Goal: Task Accomplishment & Management: Complete application form

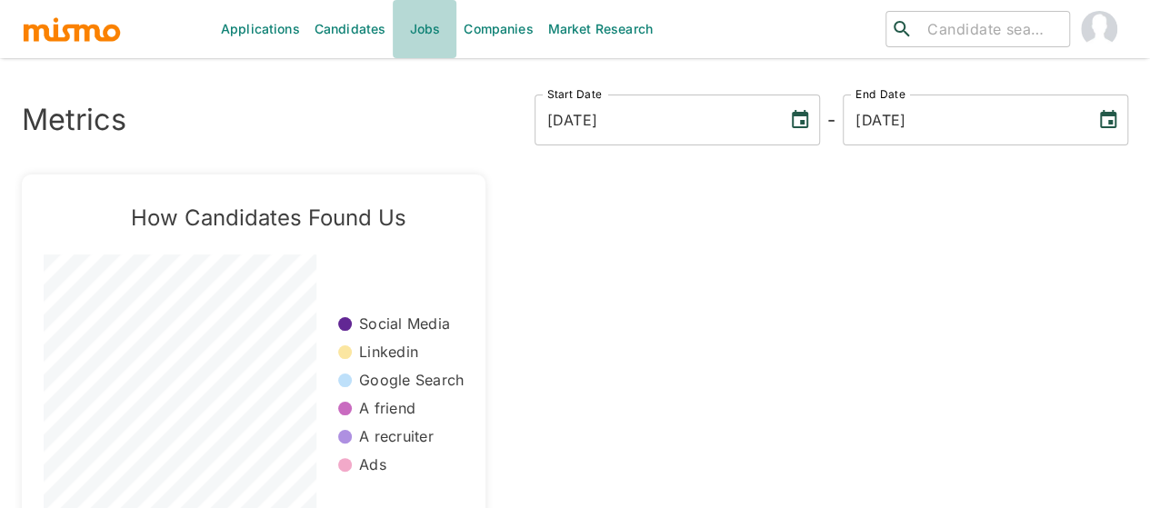
click at [420, 28] on link "Jobs" at bounding box center [425, 29] width 64 height 58
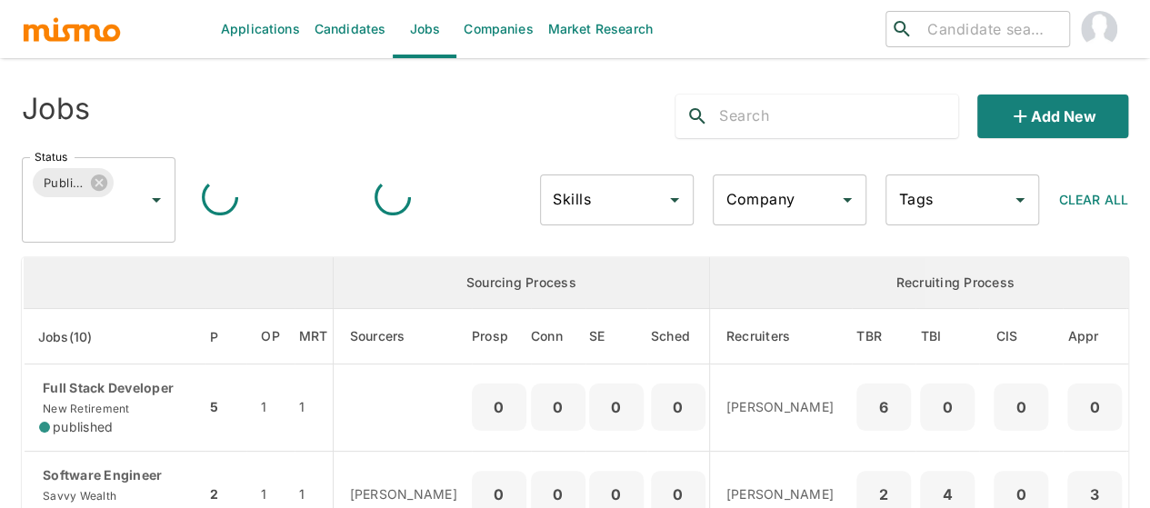
click at [159, 202] on icon "Open" at bounding box center [156, 200] width 22 height 22
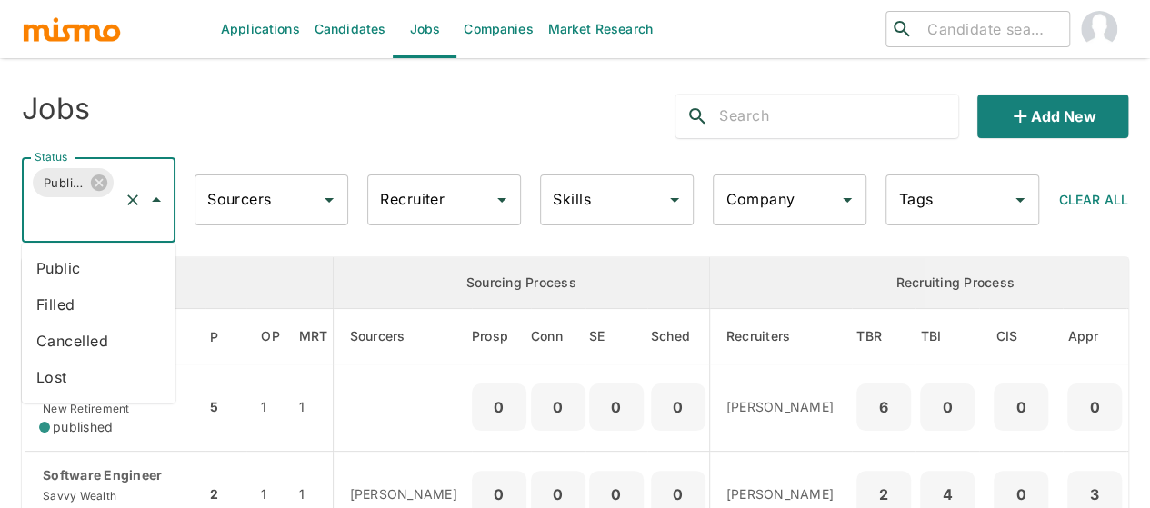
click at [62, 265] on li "Public" at bounding box center [99, 268] width 154 height 36
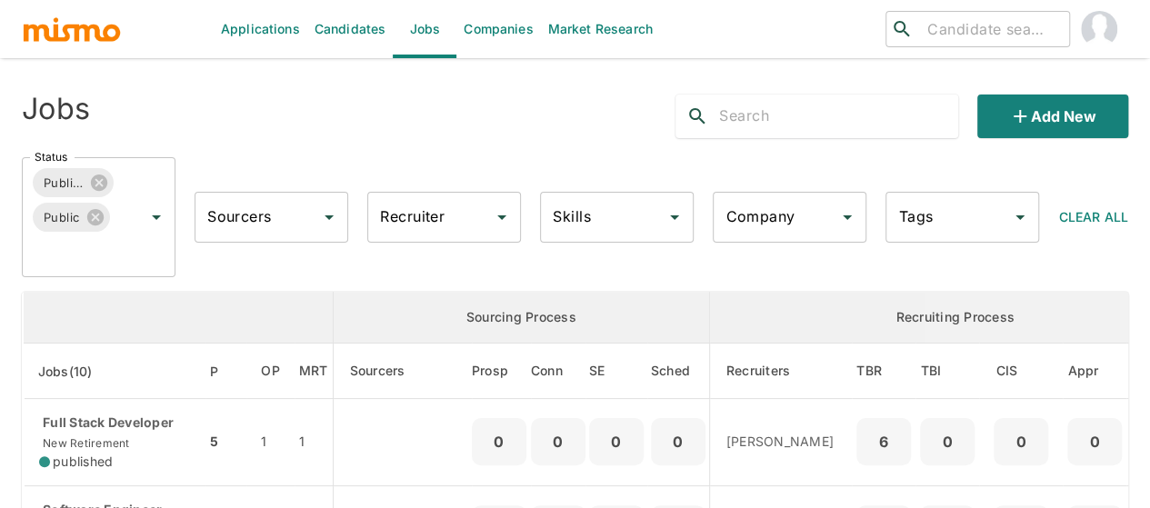
click at [403, 228] on input "Recruiter" at bounding box center [430, 217] width 110 height 35
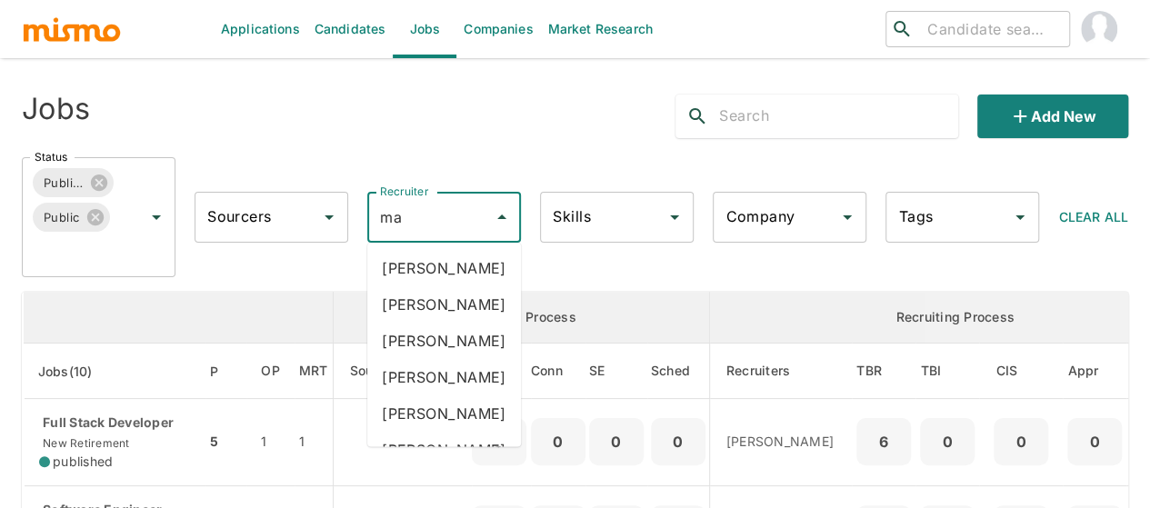
type input "mai"
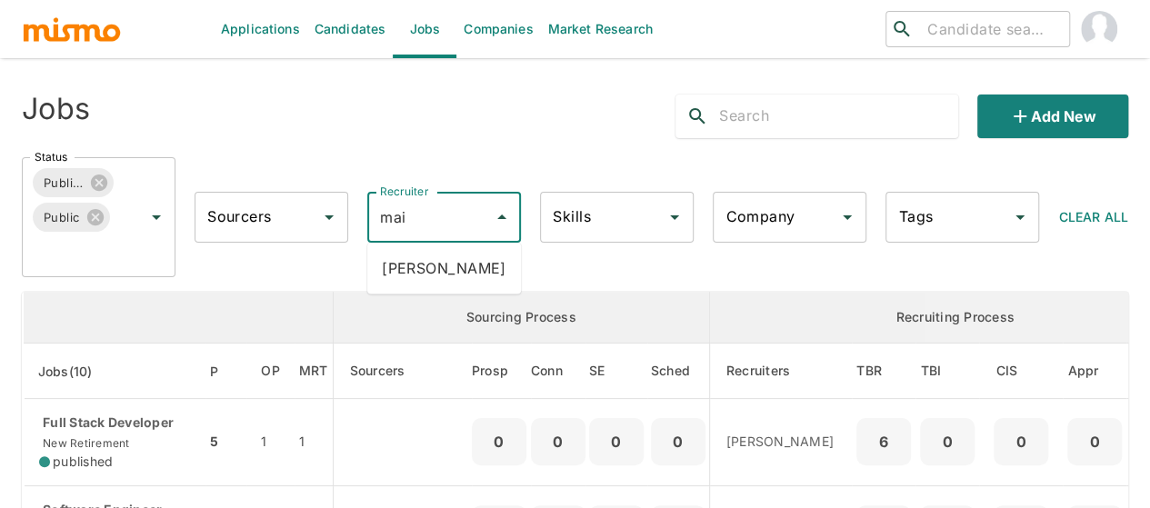
click at [442, 270] on li "Maia Reyes" at bounding box center [444, 268] width 154 height 36
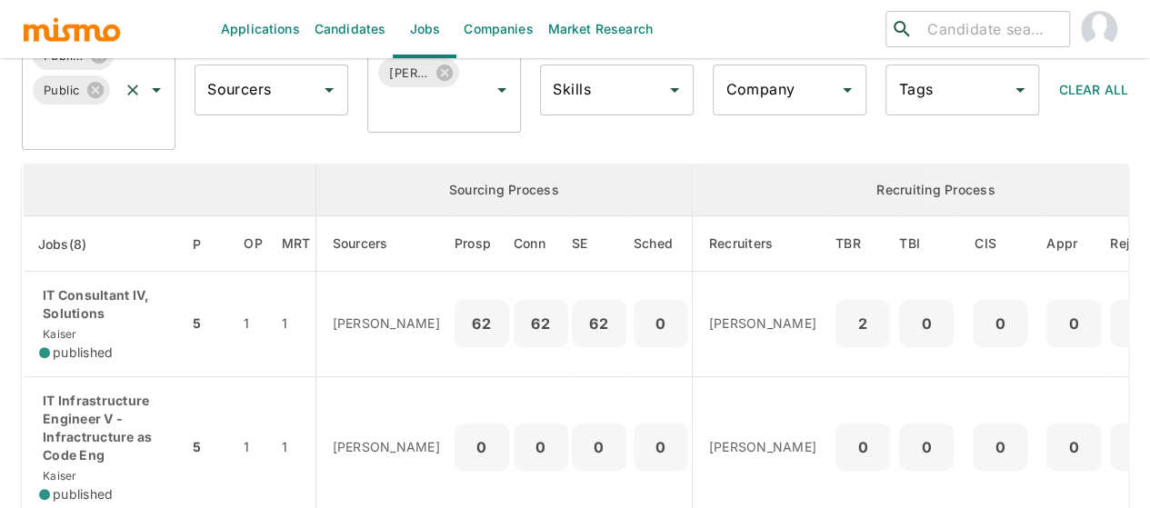
scroll to position [182, 0]
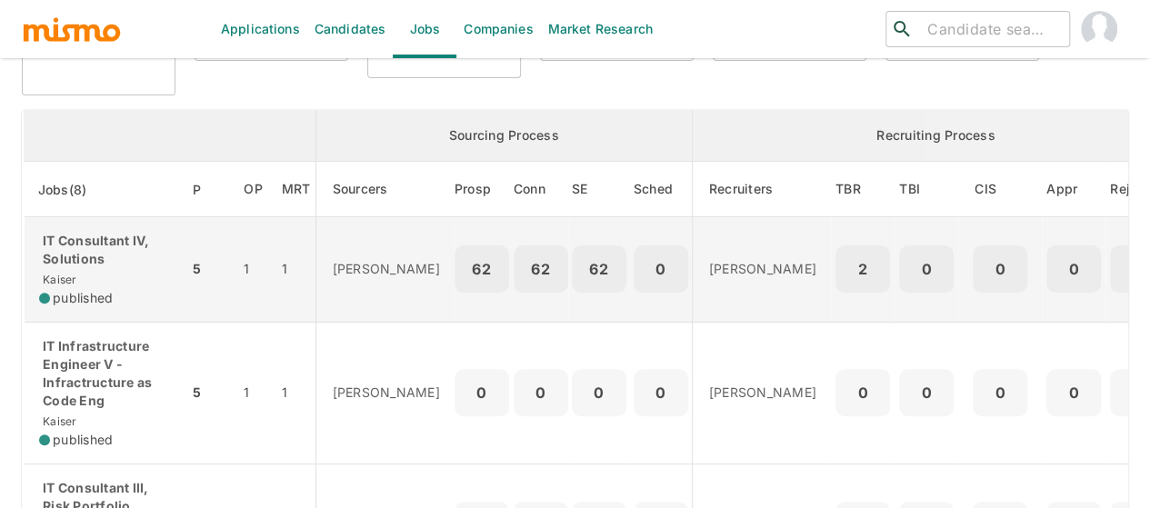
click at [105, 263] on p "IT Consultant IV, Solutions" at bounding box center [106, 250] width 135 height 36
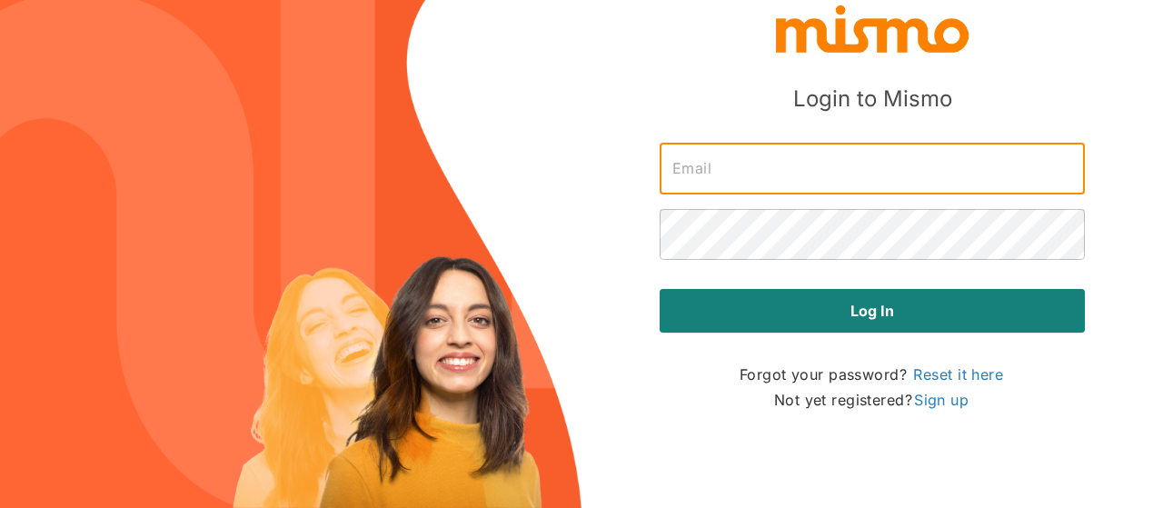
click at [730, 168] on input "text" at bounding box center [872, 169] width 425 height 51
type input "[PERSON_NAME][EMAIL_ADDRESS][DOMAIN_NAME]"
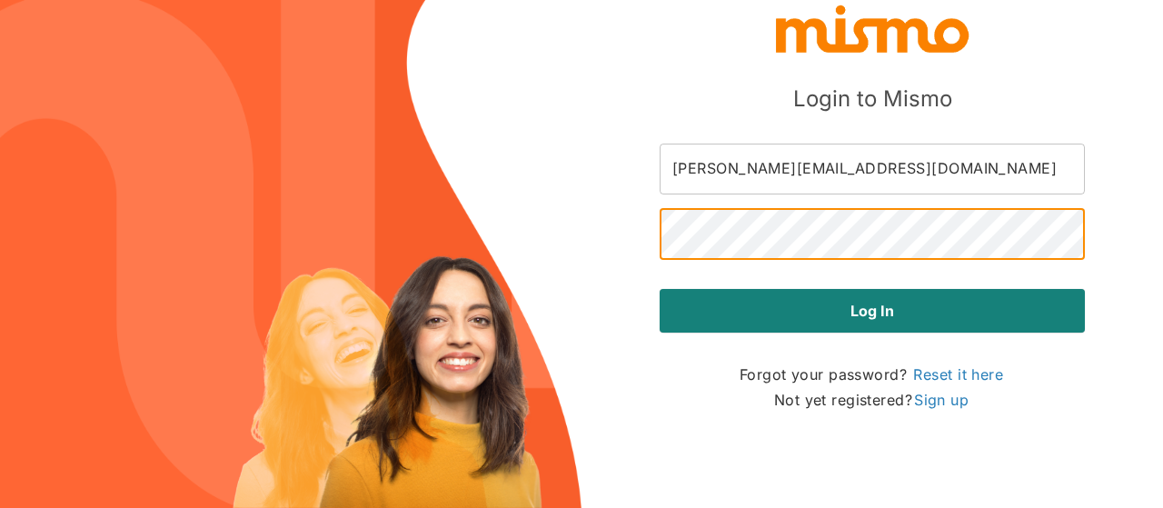
click at [660, 289] on button "Log in" at bounding box center [872, 311] width 425 height 44
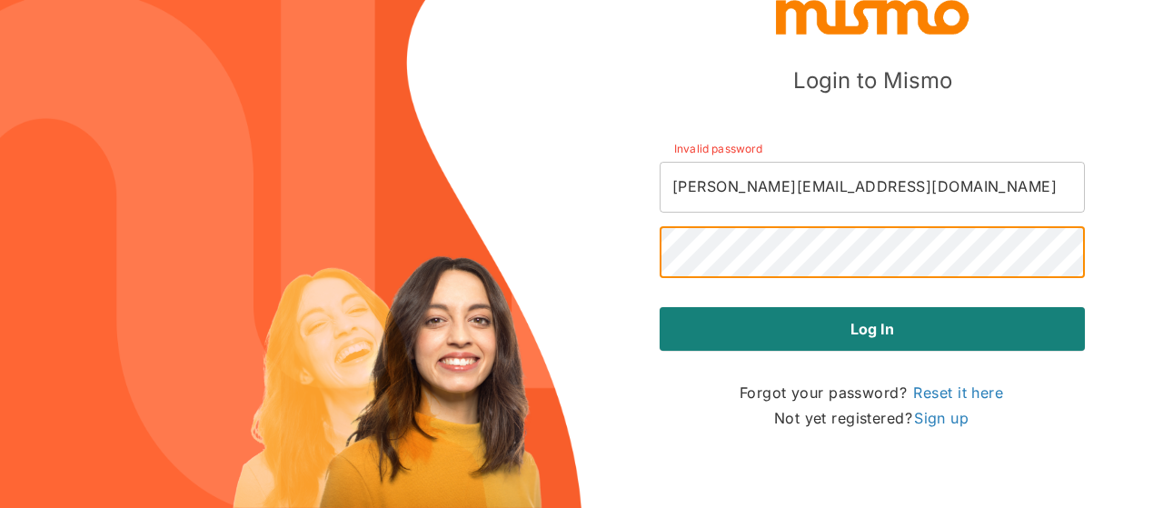
click at [660, 307] on button "Log in" at bounding box center [872, 329] width 425 height 44
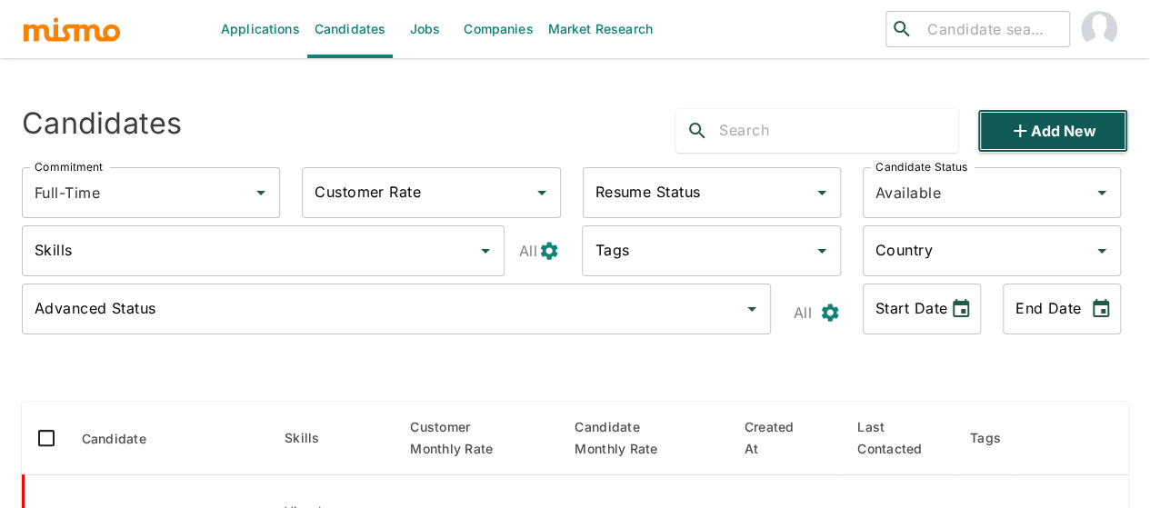
click at [1023, 132] on icon "button" at bounding box center [1019, 131] width 13 height 13
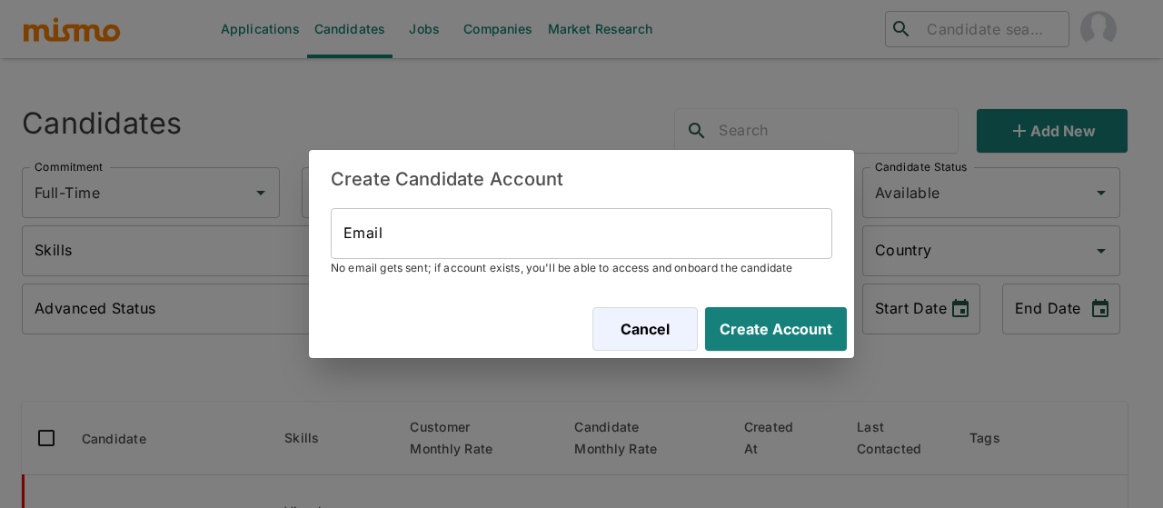
click at [354, 229] on input "Email" at bounding box center [582, 233] width 502 height 51
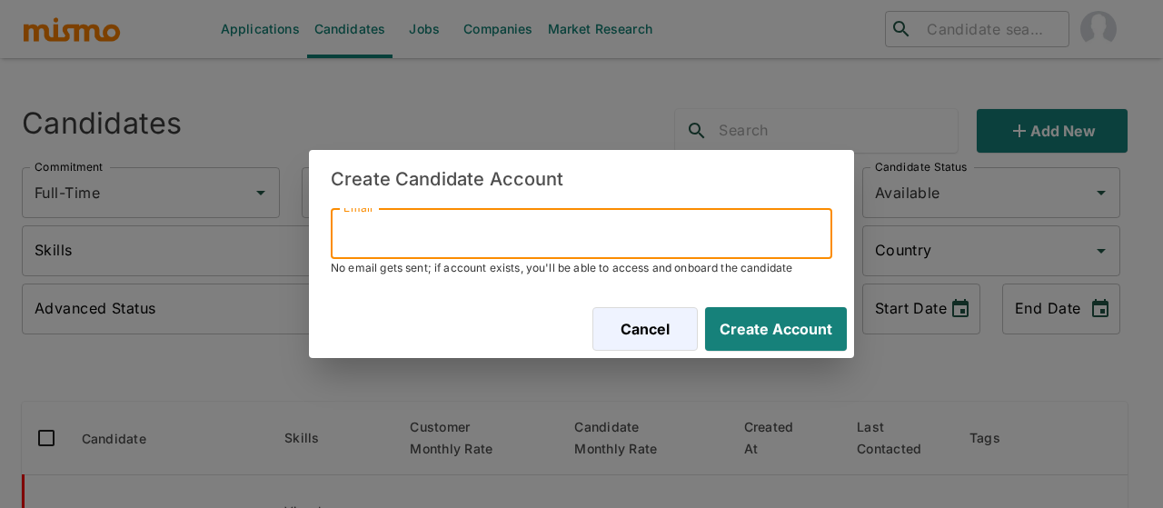
paste input "adrian_ra1@hotmail.com"
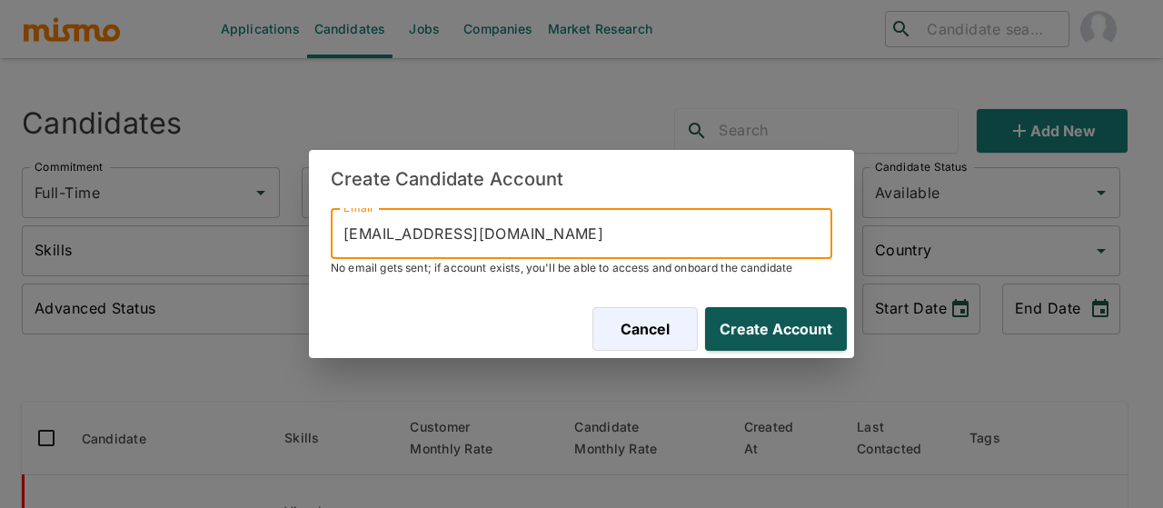
type input "adrian_ra1@hotmail.com"
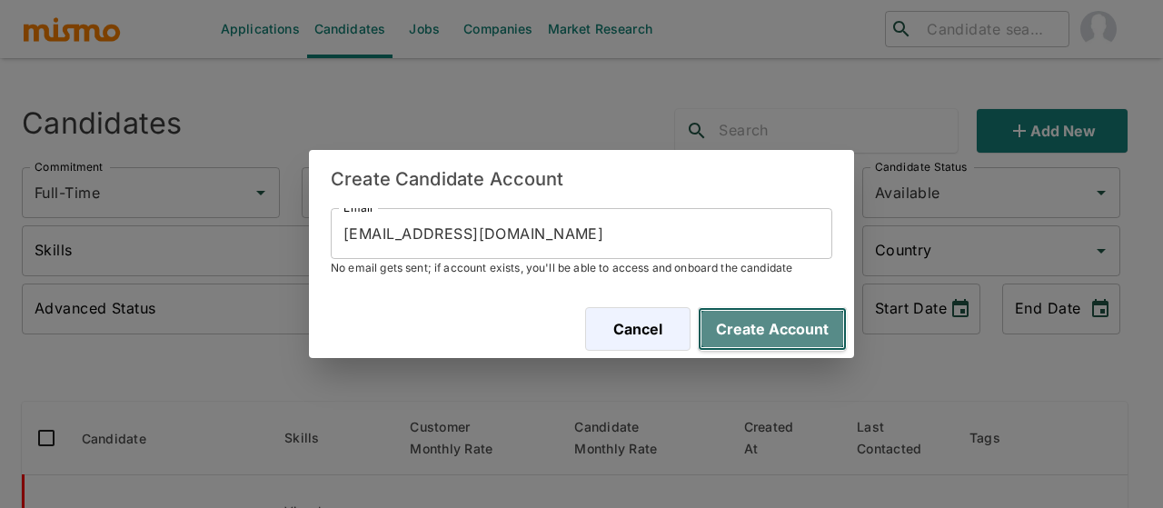
click at [753, 331] on button "Create Account" at bounding box center [772, 329] width 149 height 44
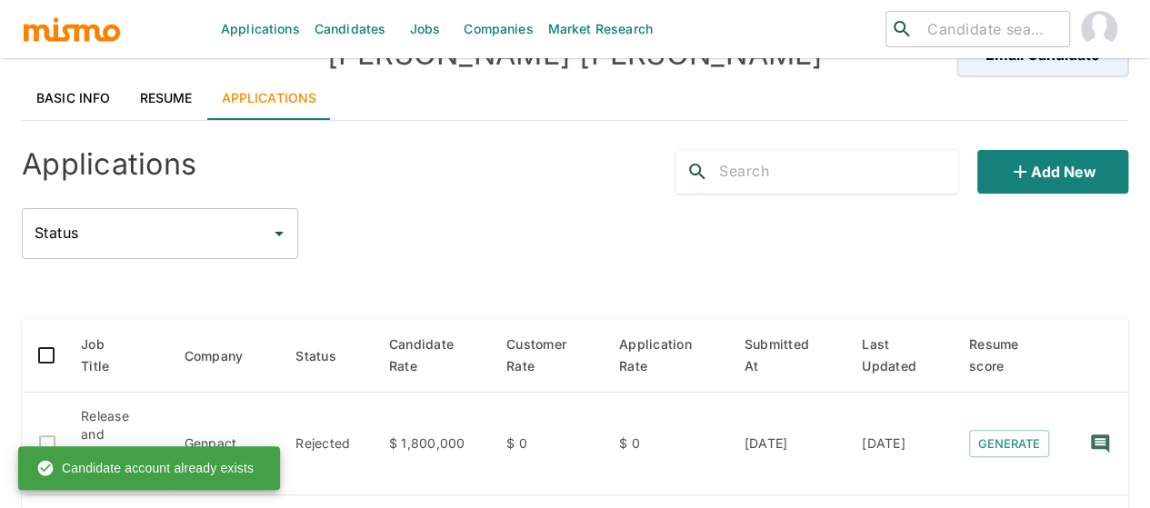
scroll to position [36, 0]
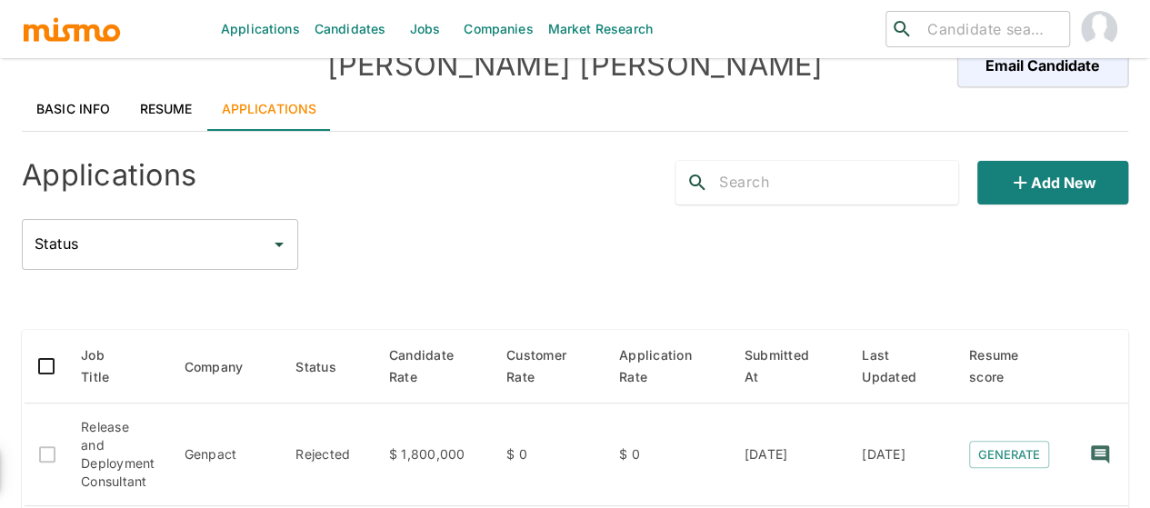
click at [156, 106] on link "Resume" at bounding box center [166, 109] width 82 height 44
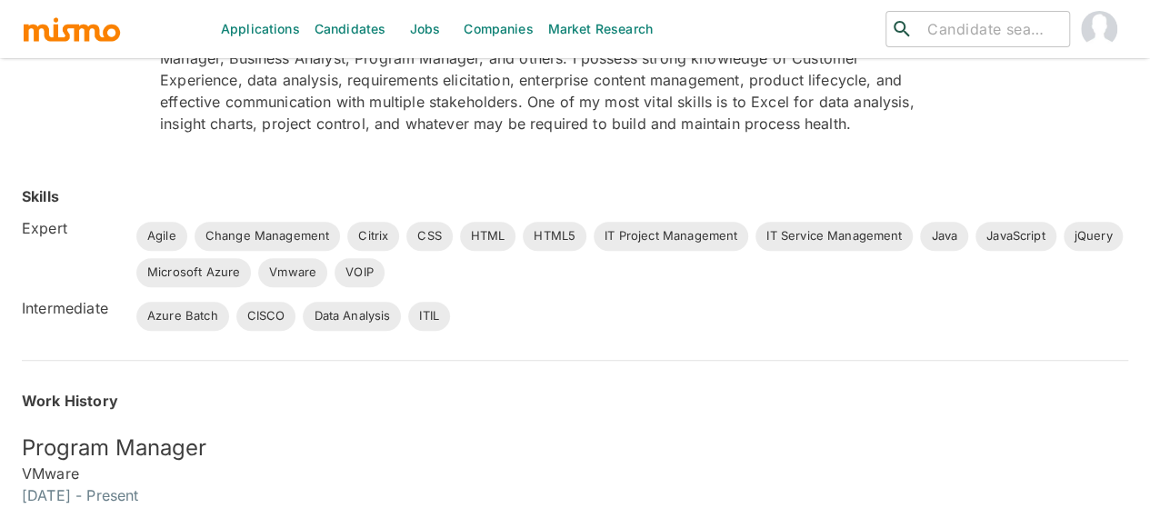
scroll to position [0, 0]
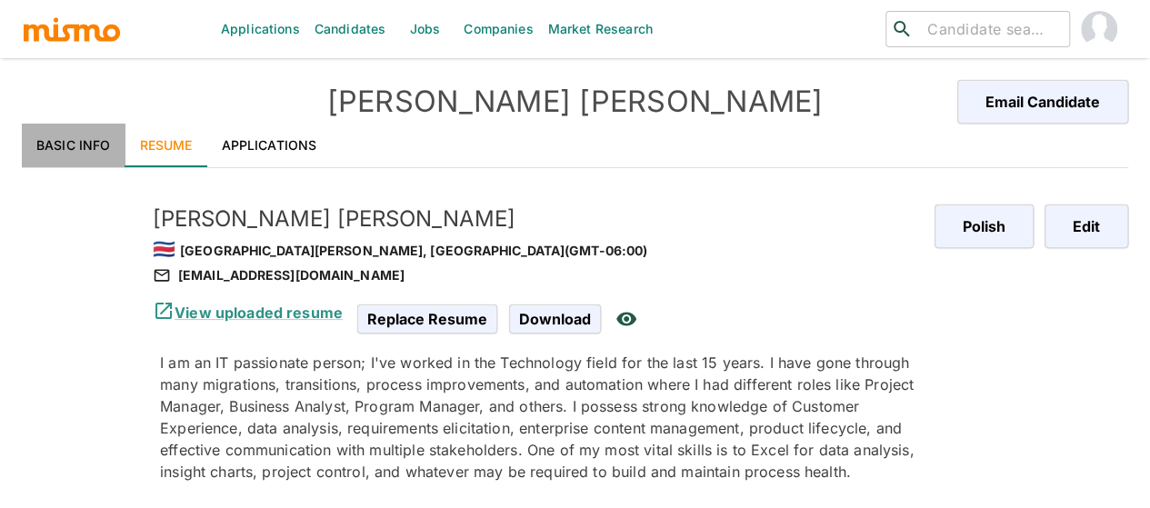
click at [53, 144] on link "Basic Info" at bounding box center [74, 146] width 104 height 44
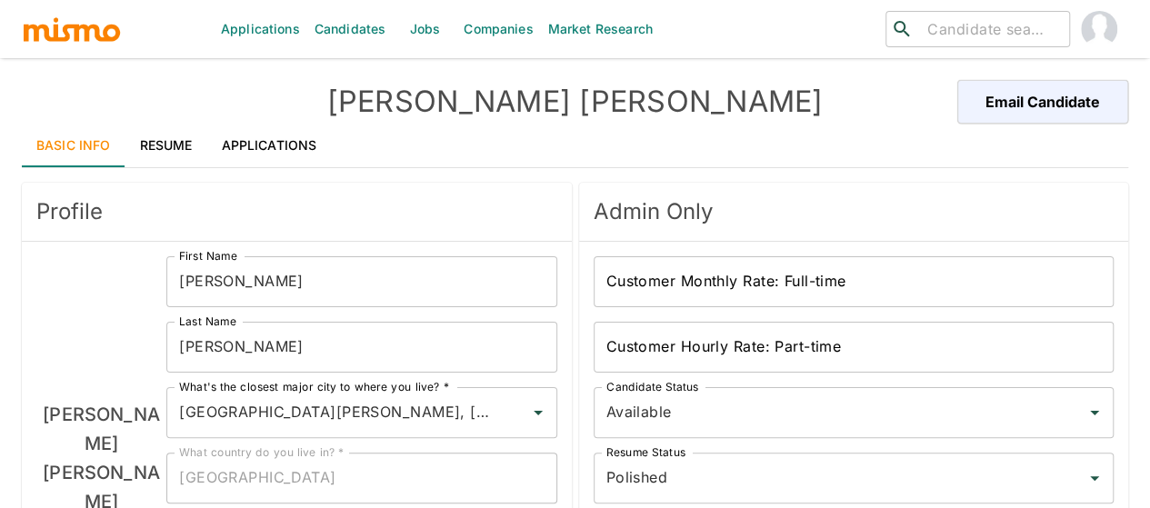
click at [280, 153] on link "Applications" at bounding box center [269, 146] width 125 height 44
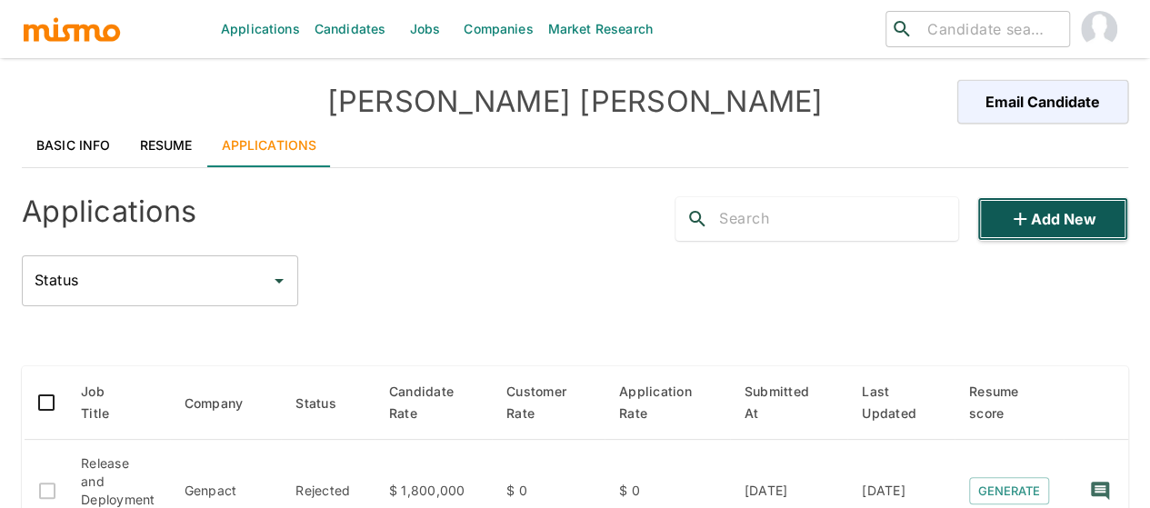
click at [1051, 215] on button "Add new" at bounding box center [1052, 219] width 151 height 44
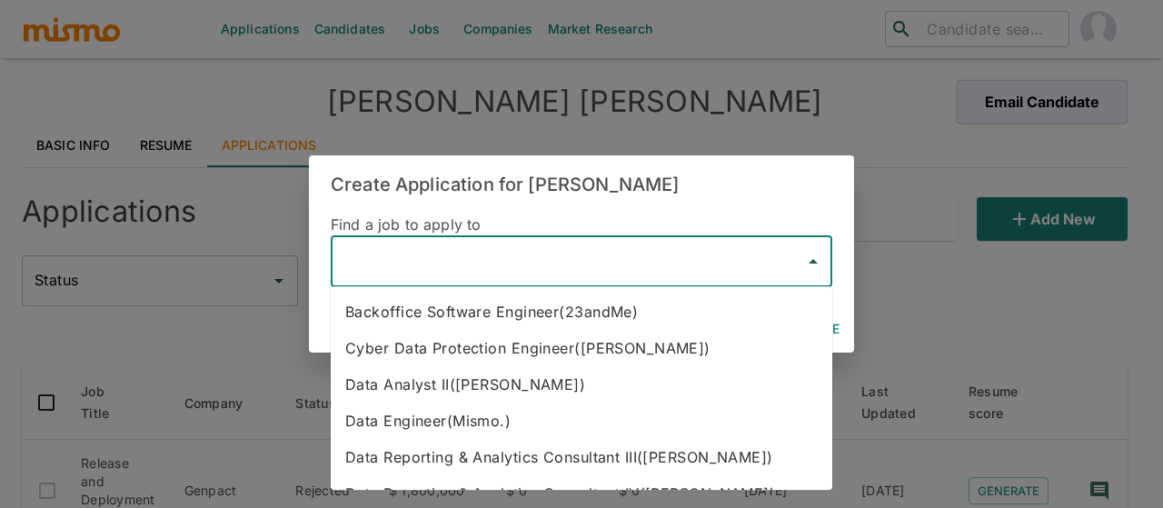
click at [470, 248] on input "text" at bounding box center [568, 261] width 458 height 35
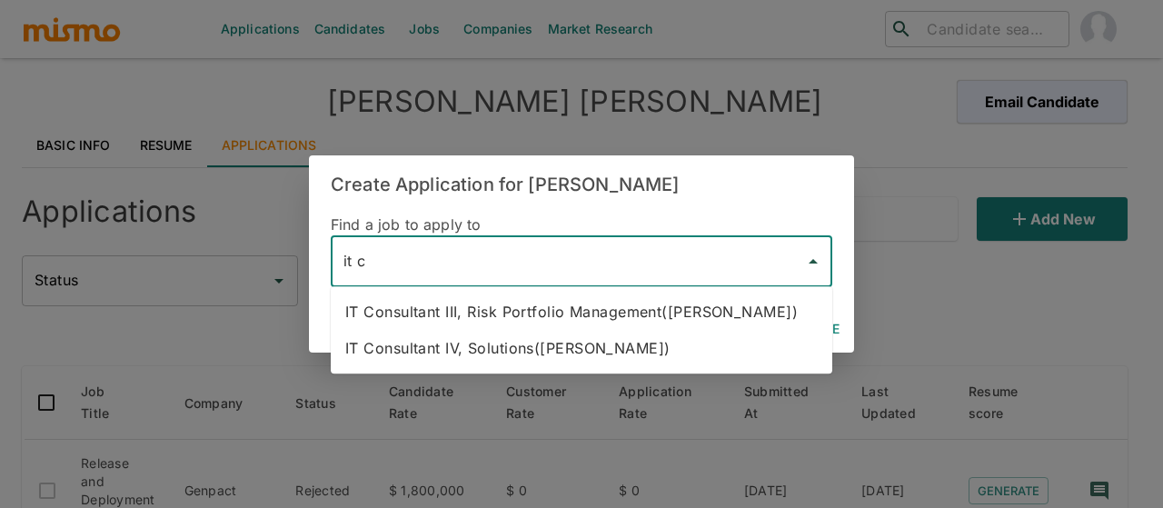
click at [528, 349] on li "IT Consultant IV, Solutions(Kaiser)" at bounding box center [582, 348] width 502 height 36
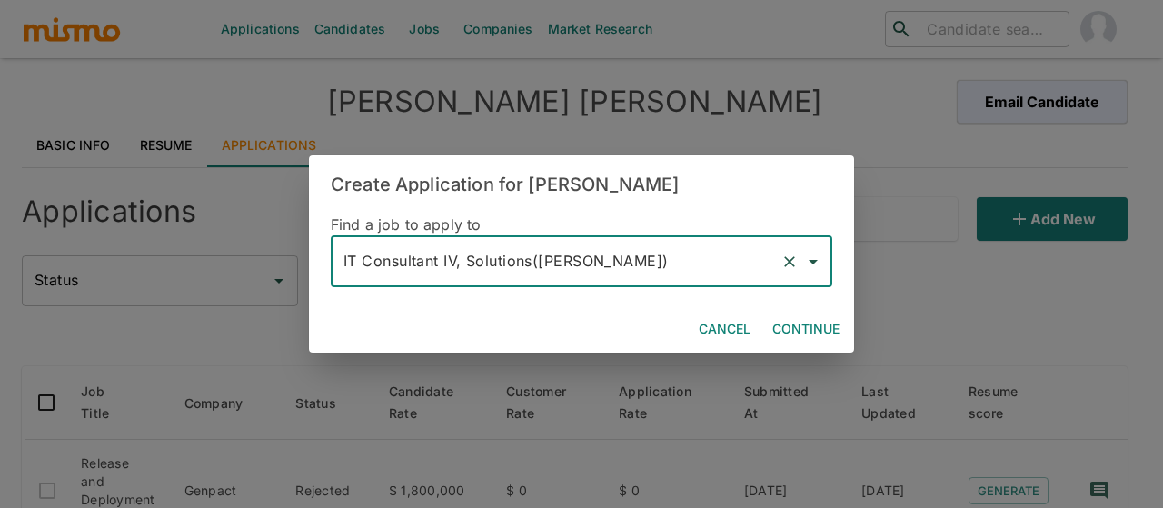
type input "IT Consultant IV, Solutions(Kaiser)"
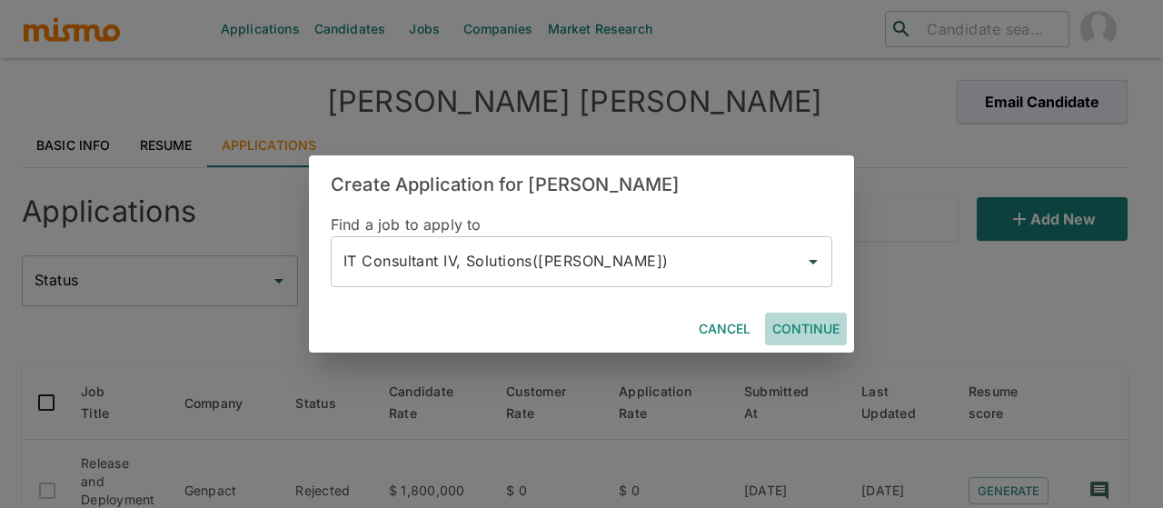
click at [817, 319] on button "Continue" at bounding box center [806, 330] width 82 height 34
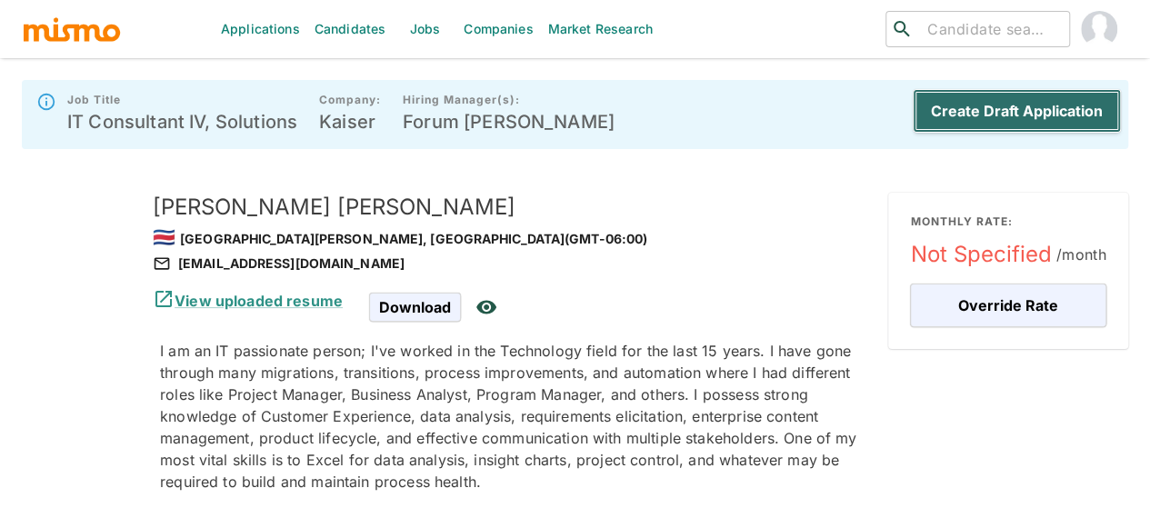
click at [1058, 112] on button "Create Draft Application" at bounding box center [1017, 111] width 208 height 44
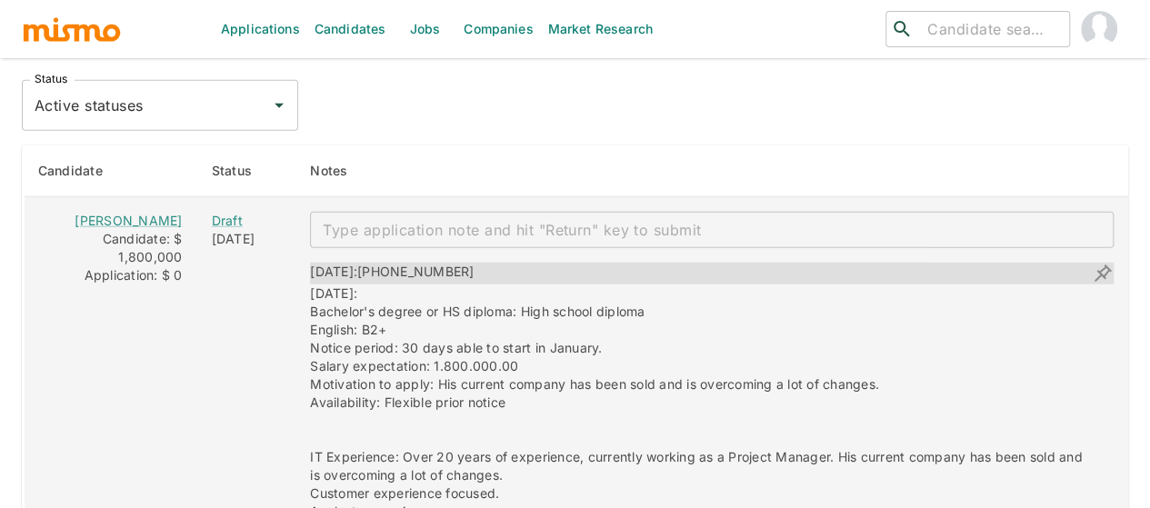
scroll to position [2272, 0]
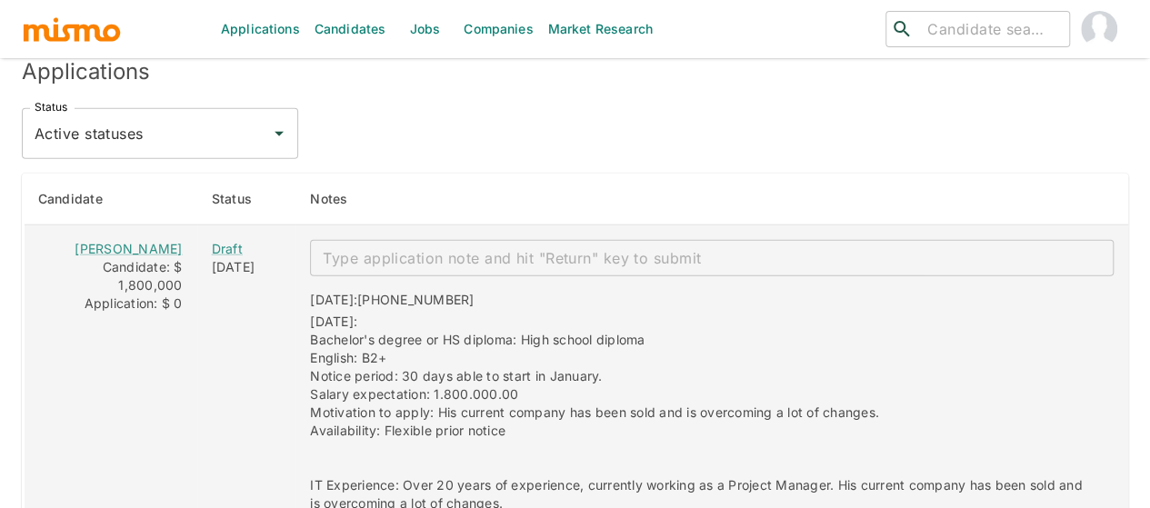
click at [323, 253] on textarea "enhanced table" at bounding box center [712, 258] width 778 height 21
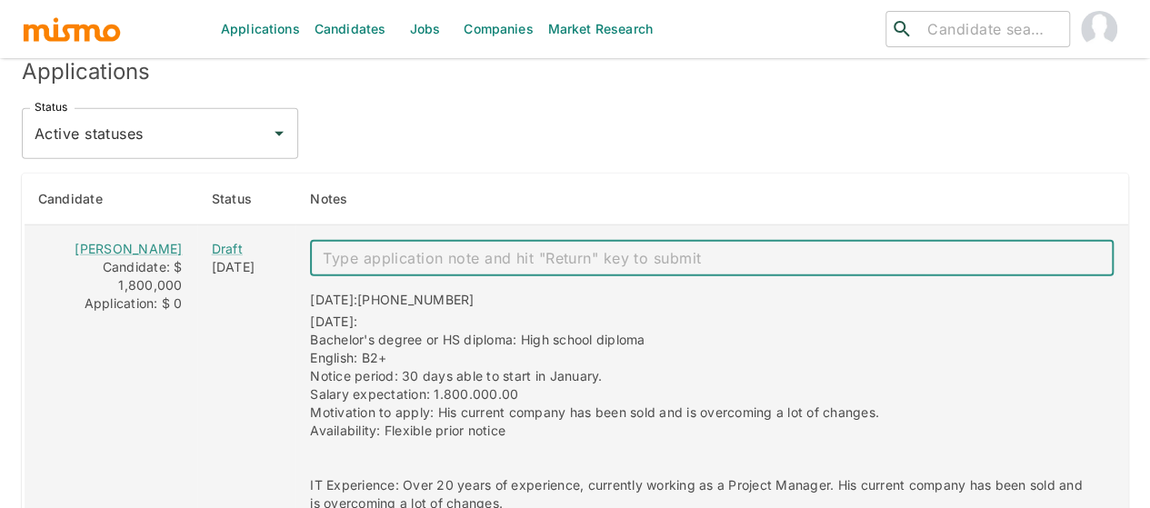
paste textarea "Mai notes: Mail: [EMAIL_ADDRESS][DOMAIN_NAME] Salary: 2,3 Bachelor: no Notice: …"
type textarea "Mai notes: Mail: [EMAIL_ADDRESS][DOMAIN_NAME] Salary: 2,3 Bachelor: no Notice: …"
type textarea "to be presented"
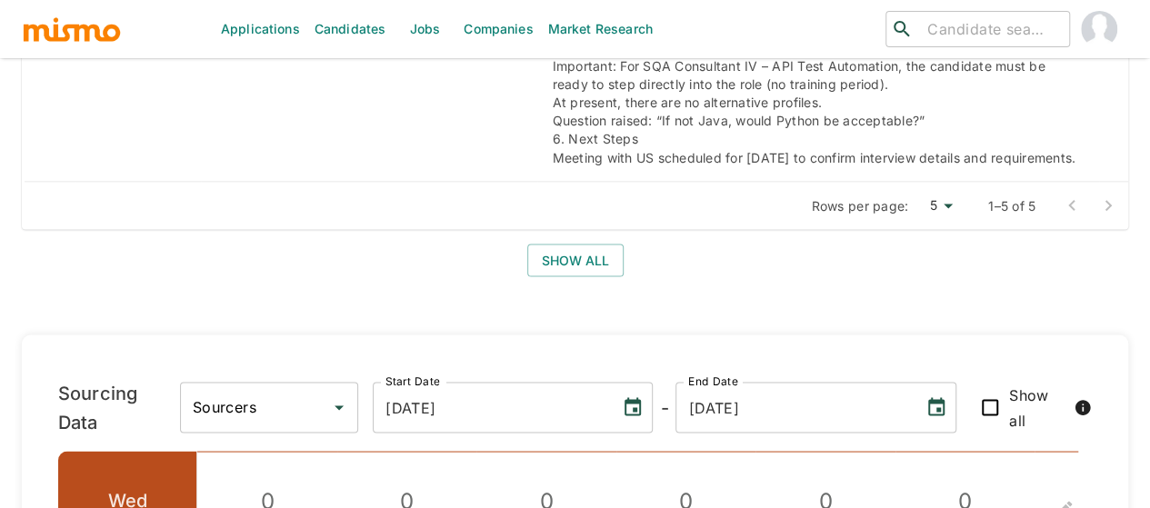
scroll to position [1572, 0]
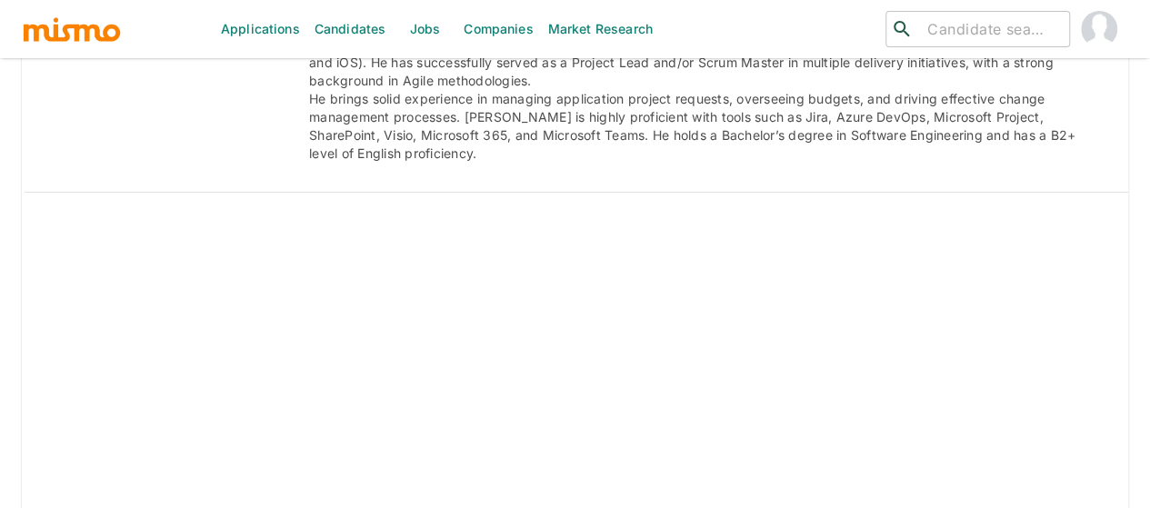
scroll to position [3572, 0]
